Goal: Entertainment & Leisure: Consume media (video, audio)

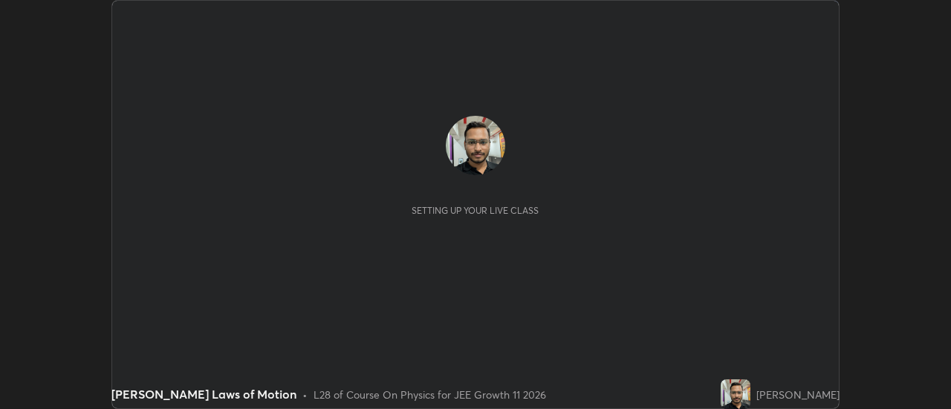
scroll to position [409, 950]
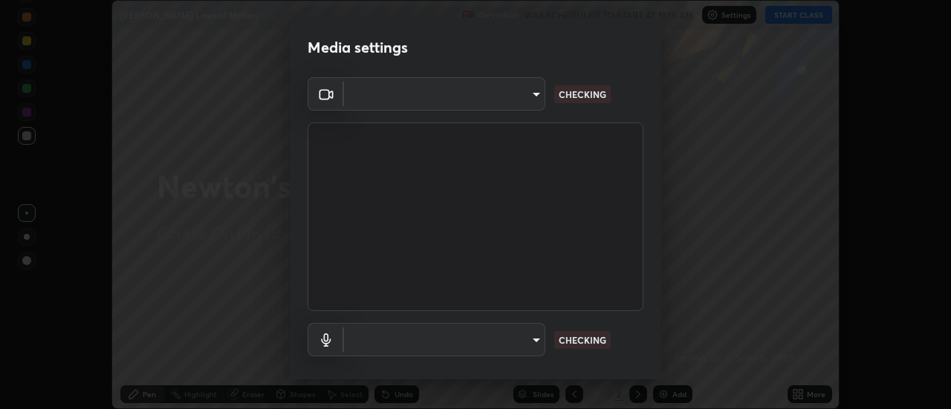
type input "3f428528f3d7ab6ac54735594839c6d4e55042ef2e8cc1e8c5b1a5cc2874ec8a"
type input "default"
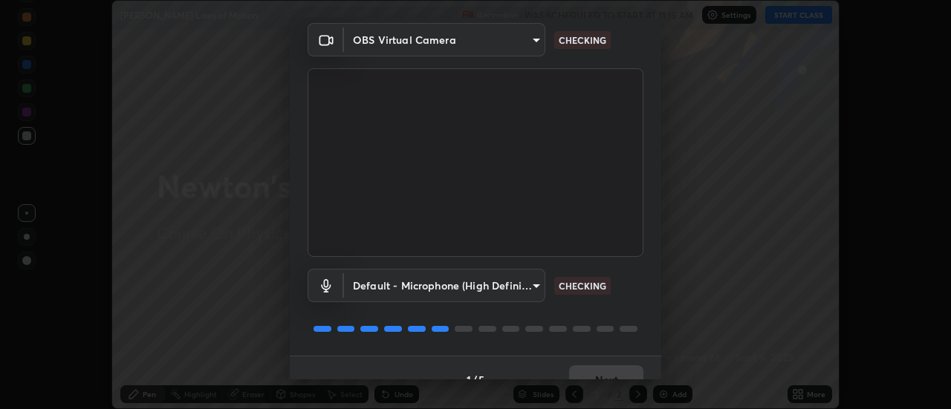
scroll to position [78, 0]
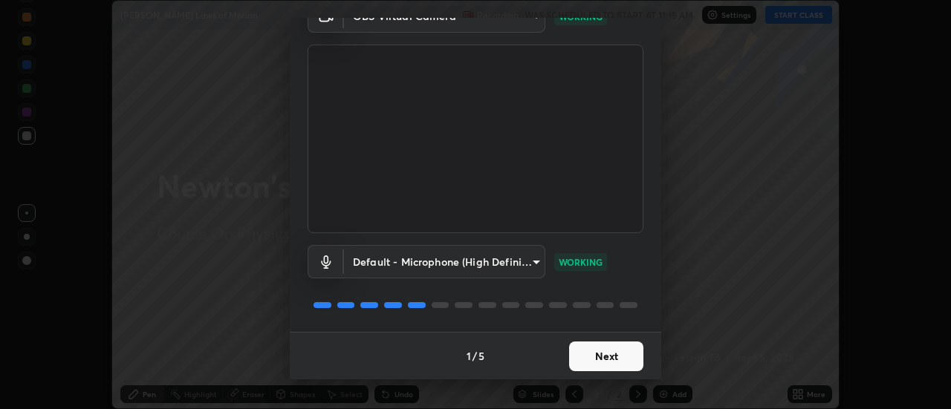
click at [605, 358] on button "Next" at bounding box center [606, 357] width 74 height 30
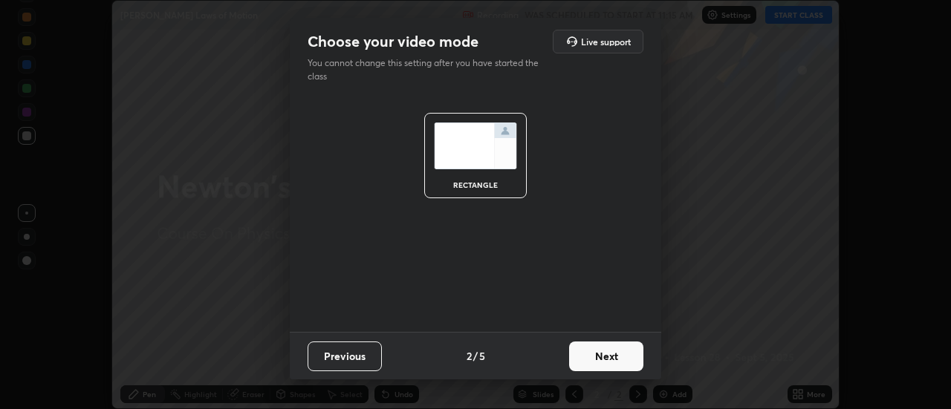
scroll to position [0, 0]
click at [588, 359] on button "Next" at bounding box center [606, 357] width 74 height 30
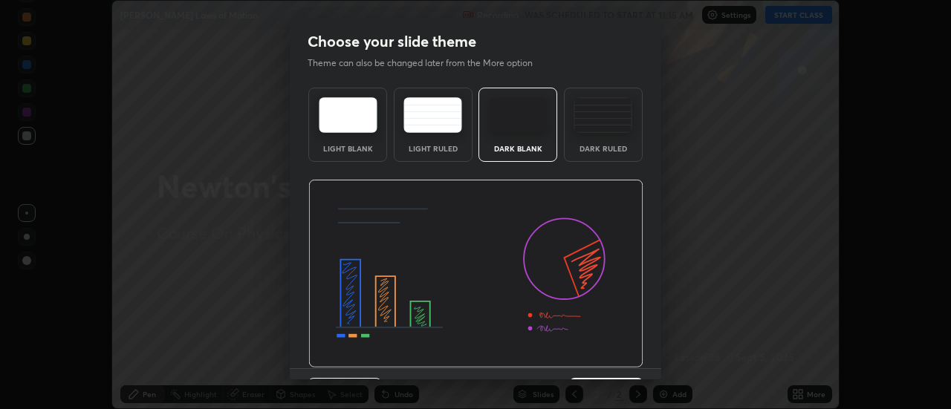
scroll to position [36, 0]
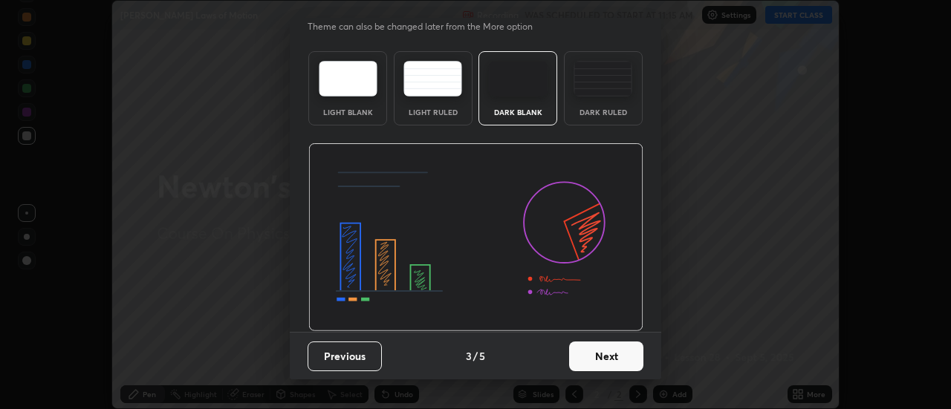
click at [616, 350] on button "Next" at bounding box center [606, 357] width 74 height 30
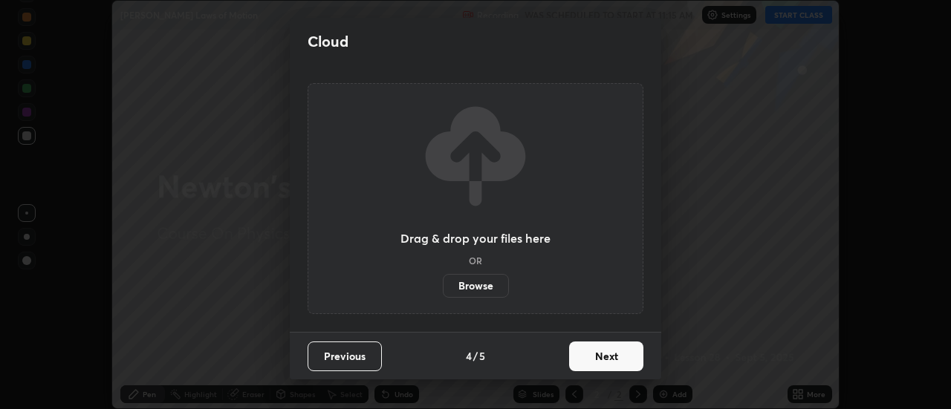
click at [590, 352] on button "Next" at bounding box center [606, 357] width 74 height 30
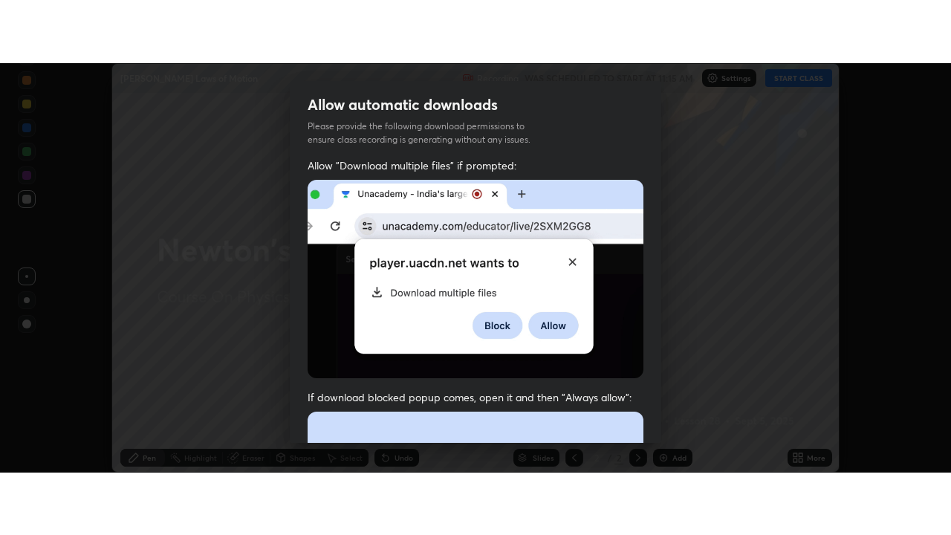
scroll to position [381, 0]
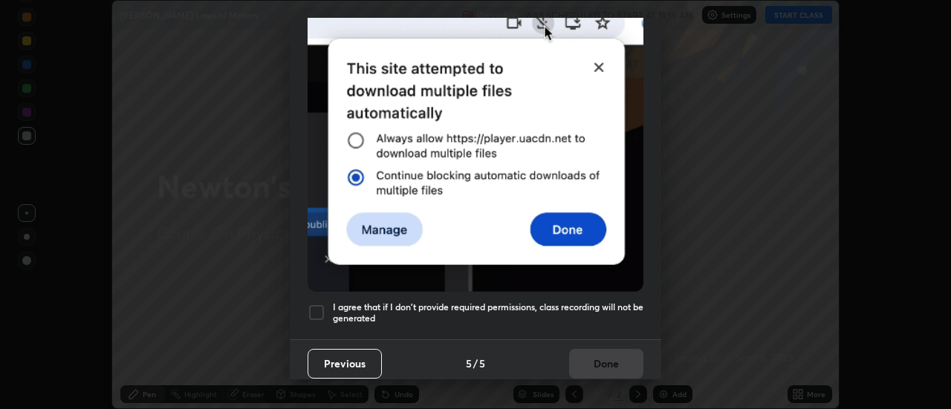
click at [315, 305] on div at bounding box center [317, 313] width 18 height 18
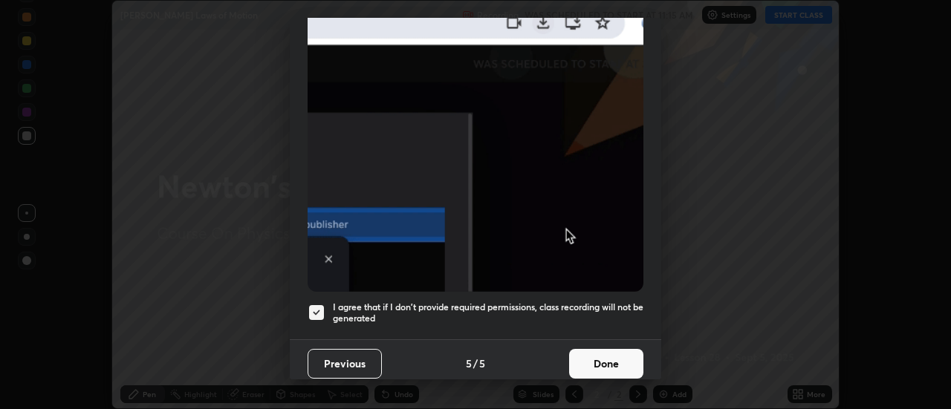
click at [590, 363] on button "Done" at bounding box center [606, 364] width 74 height 30
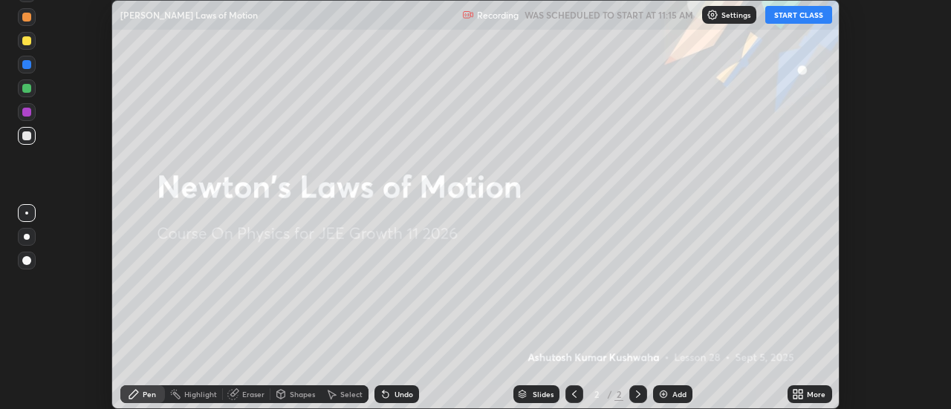
click at [808, 395] on div "More" at bounding box center [816, 394] width 19 height 7
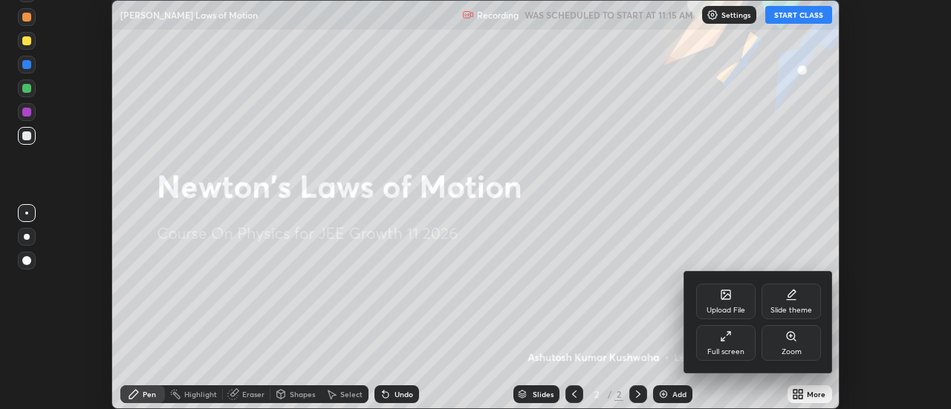
click at [731, 345] on div "Full screen" at bounding box center [725, 343] width 59 height 36
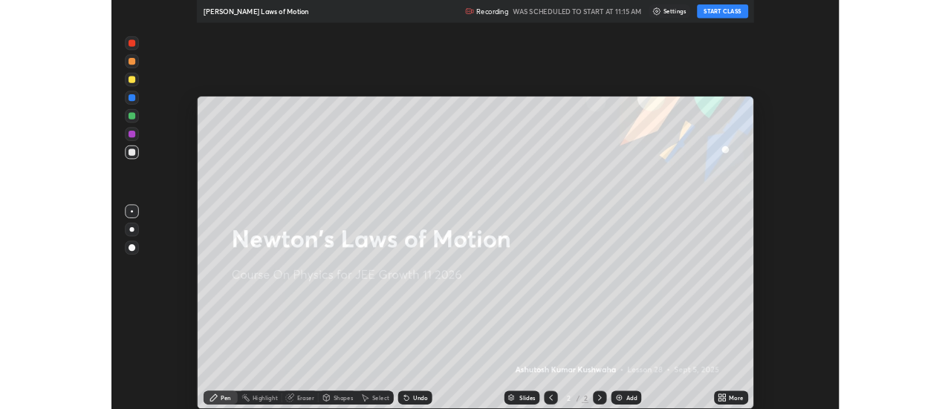
scroll to position [535, 951]
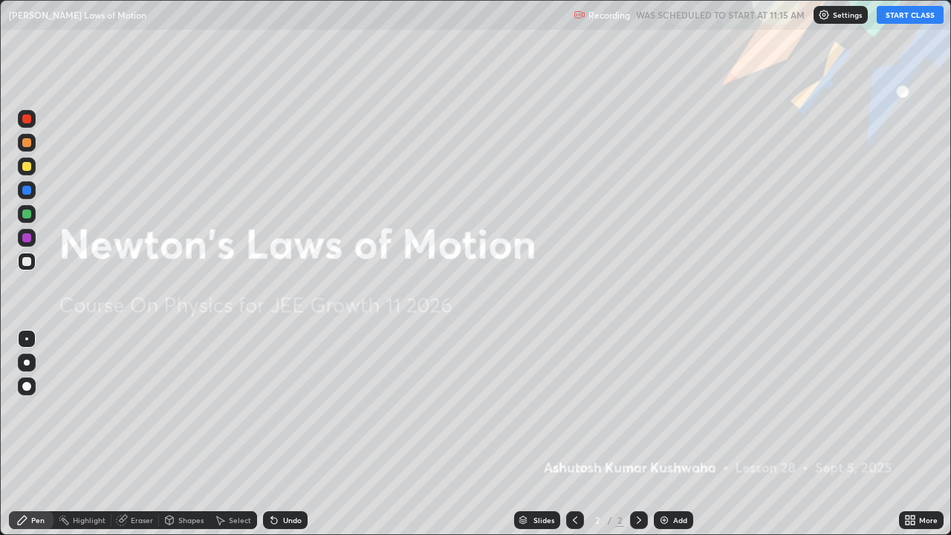
click at [668, 409] on img at bounding box center [664, 520] width 12 height 12
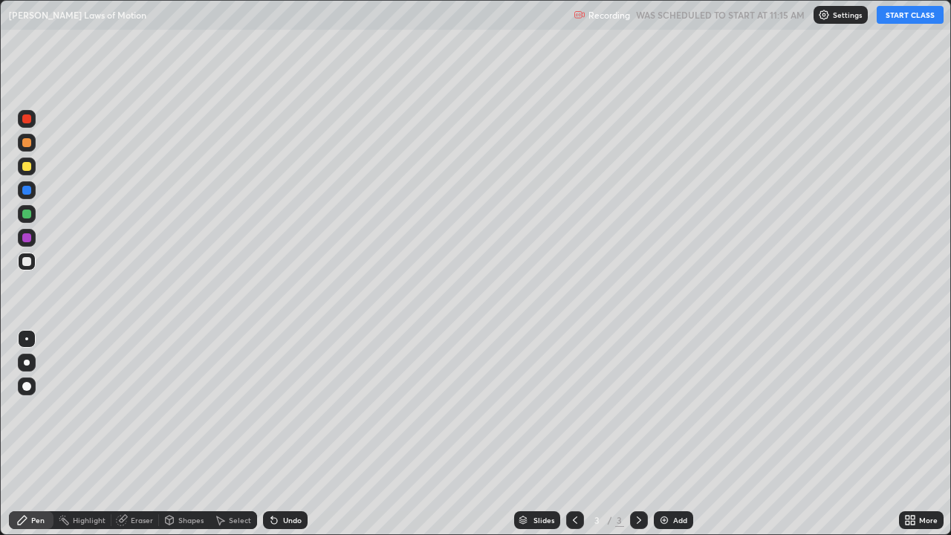
click at [906, 17] on button "START CLASS" at bounding box center [910, 15] width 67 height 18
click at [913, 409] on icon at bounding box center [910, 520] width 12 height 12
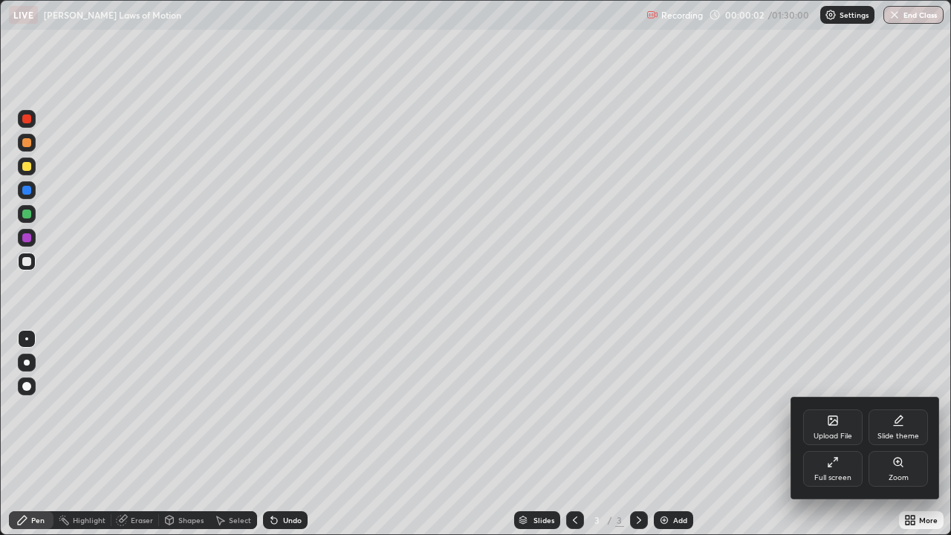
click at [830, 409] on div "Full screen" at bounding box center [832, 469] width 59 height 36
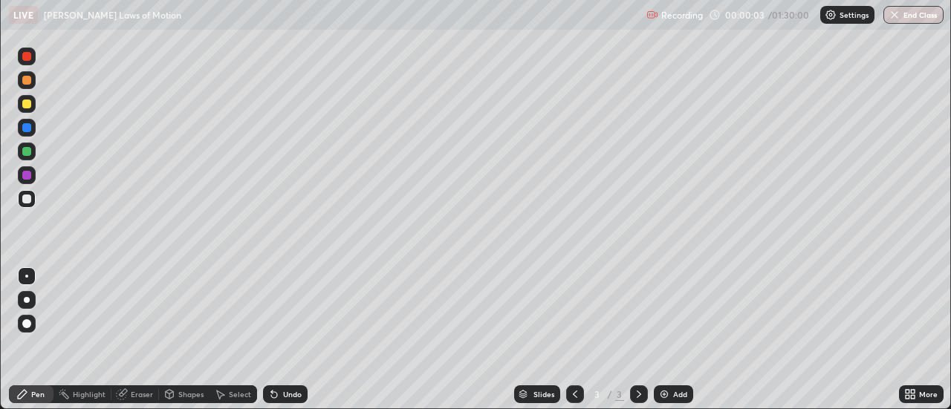
scroll to position [73888, 73346]
